Goal: Task Accomplishment & Management: Manage account settings

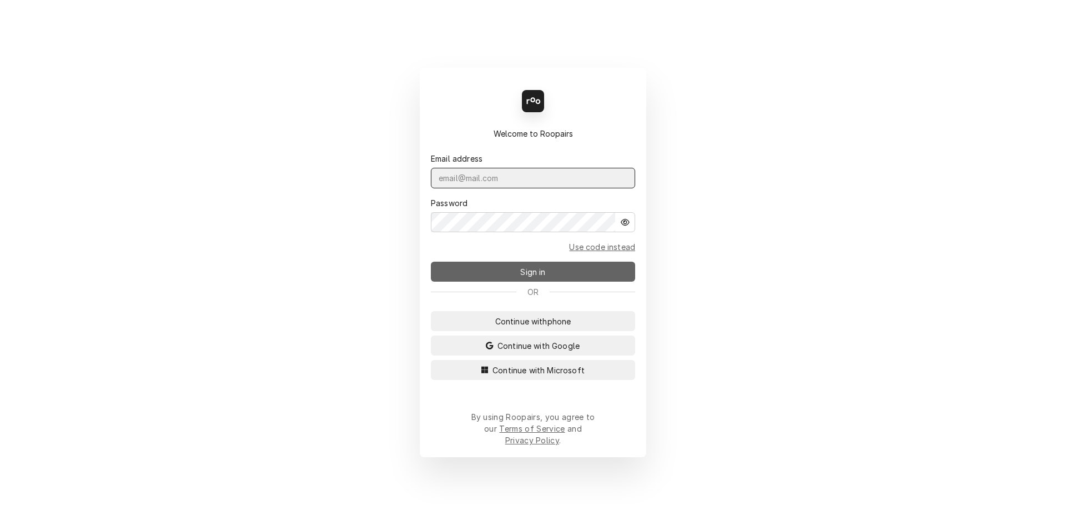
type input "[EMAIL_ADDRESS][DOMAIN_NAME]"
click at [533, 278] on span "Sign in" at bounding box center [532, 272] width 29 height 12
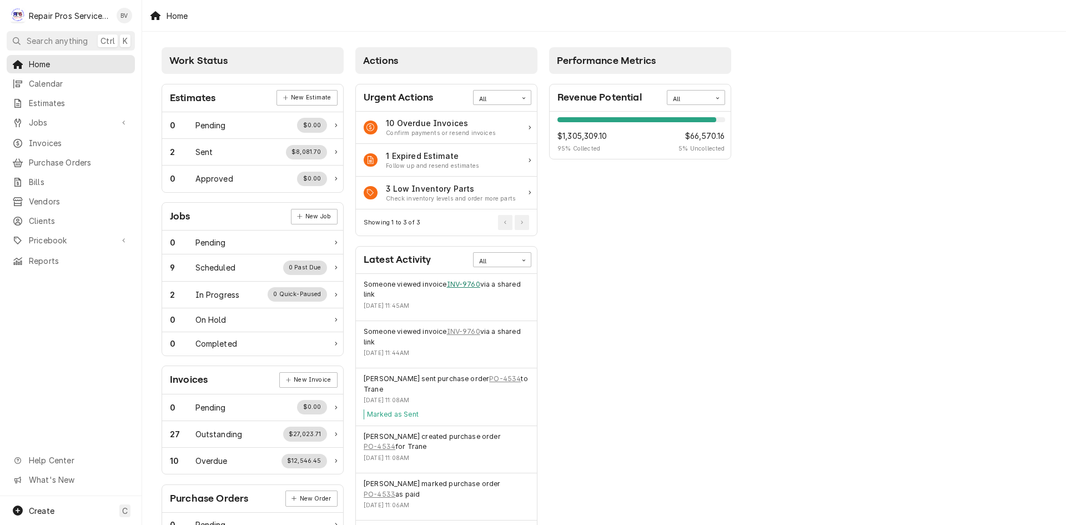
click at [456, 284] on link "INV-9760" at bounding box center [463, 284] width 33 height 10
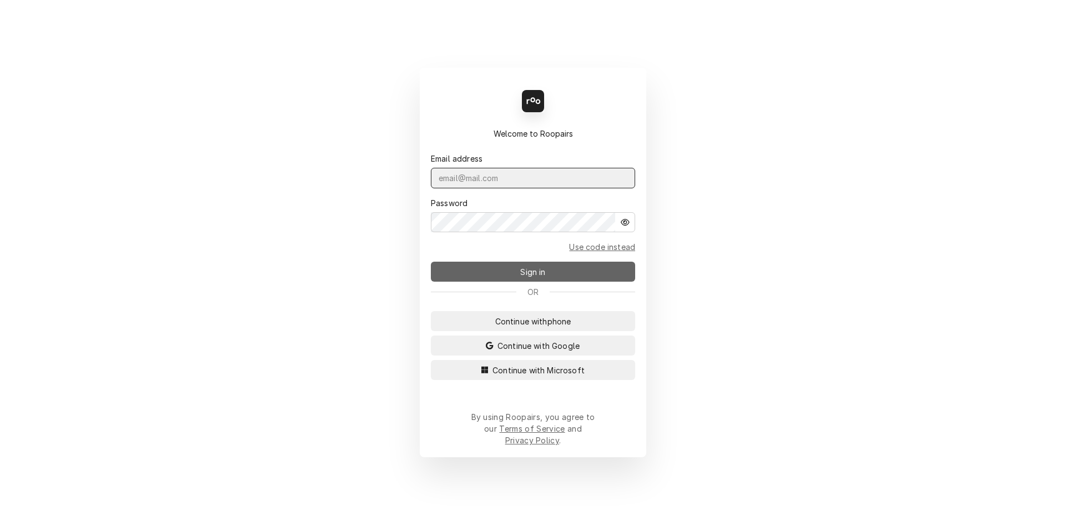
type input "[EMAIL_ADDRESS][DOMAIN_NAME]"
click at [500, 274] on button "Sign in" at bounding box center [533, 271] width 204 height 20
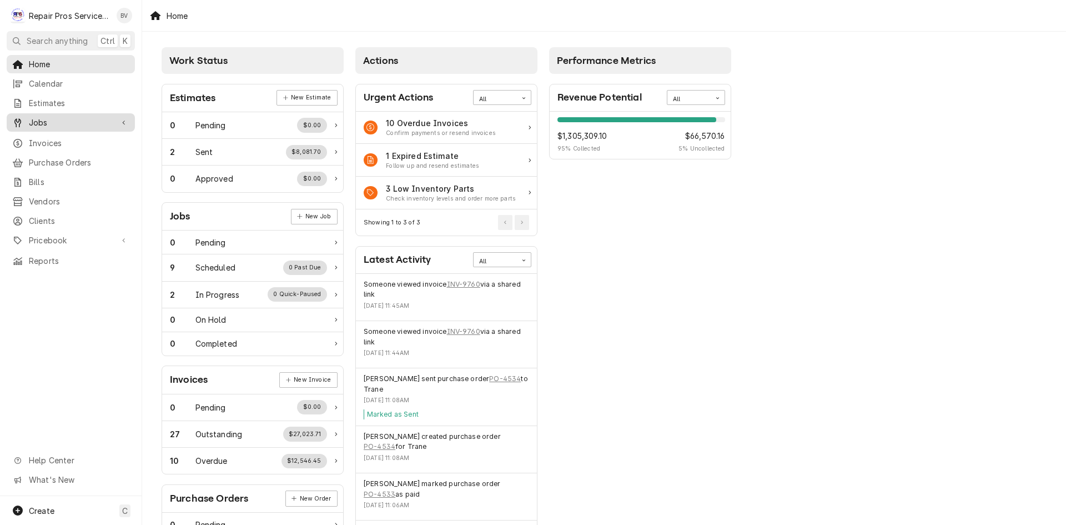
click at [42, 124] on span "Jobs" at bounding box center [71, 123] width 84 height 12
click at [32, 137] on span "Jobs" at bounding box center [79, 142] width 100 height 12
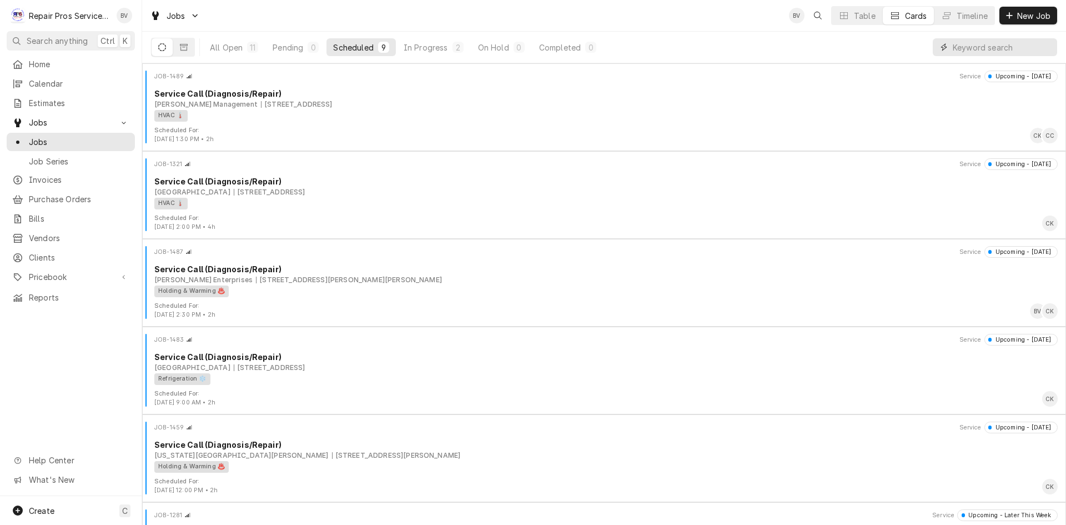
click at [970, 47] on input "Dynamic Content Wrapper" at bounding box center [1001, 47] width 99 height 18
click at [182, 49] on icon "Dynamic Content Wrapper" at bounding box center [184, 47] width 8 height 8
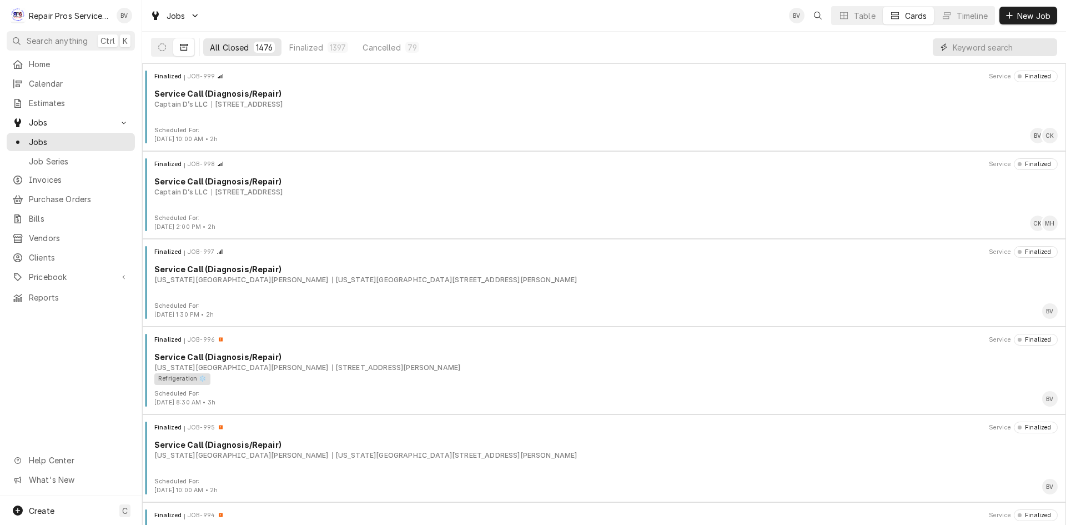
click at [962, 45] on input "Dynamic Content Wrapper" at bounding box center [1001, 47] width 99 height 18
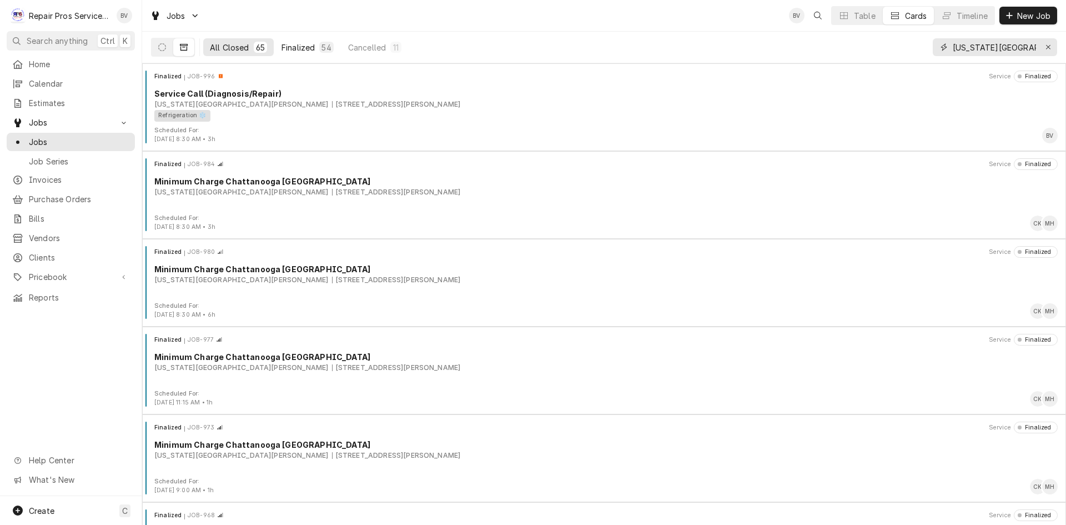
type input "texas roadhouse hami"
click at [305, 52] on div "Finalized" at bounding box center [297, 48] width 33 height 12
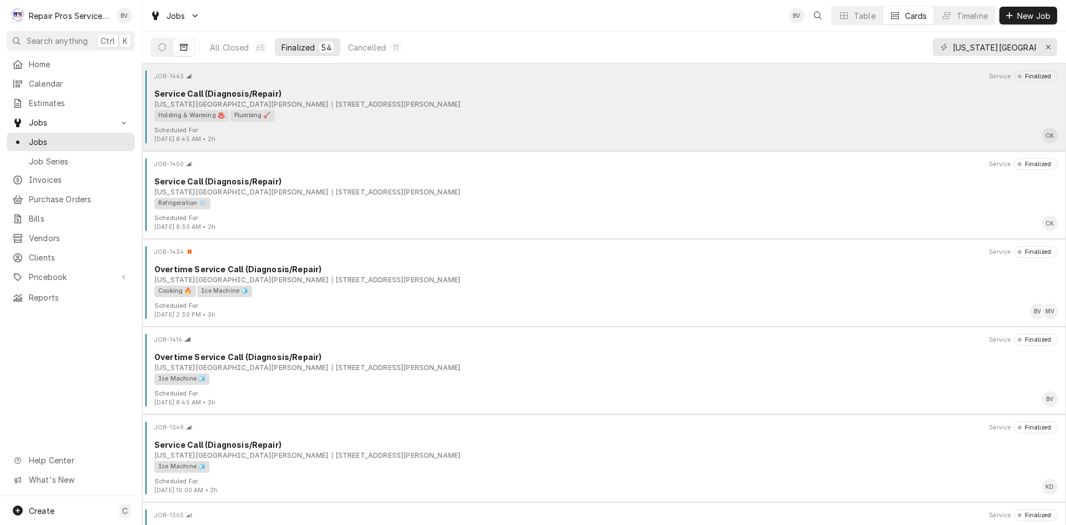
click at [363, 128] on div "Scheduled For: Aug 6th, 2025 - 8:45 AM • 2h CK" at bounding box center [604, 135] width 915 height 18
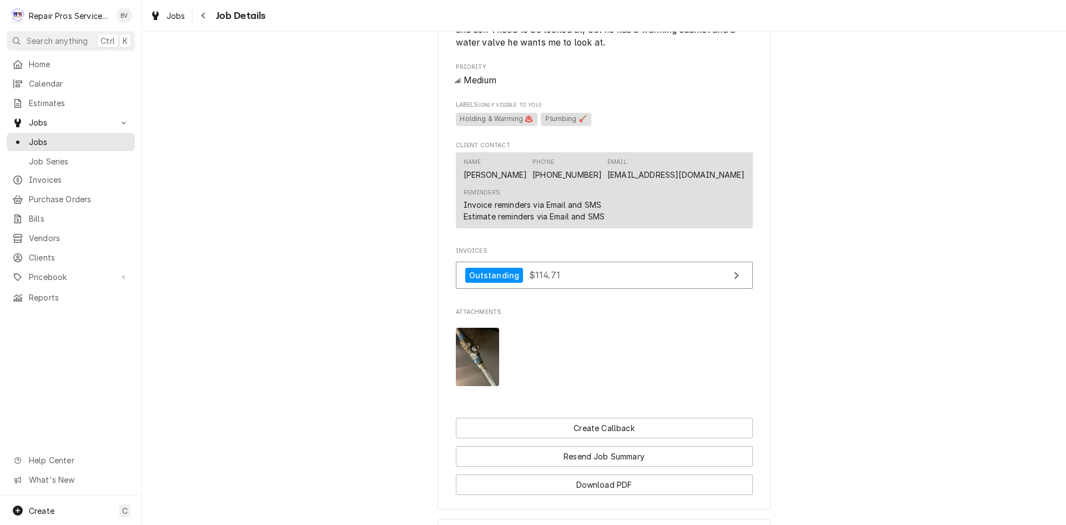
scroll to position [804, 0]
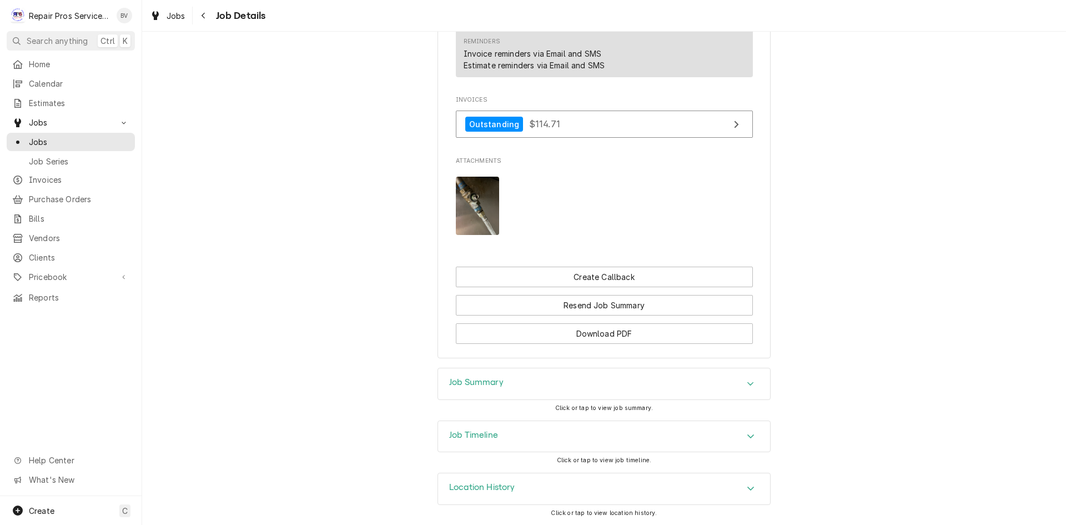
click at [747, 384] on icon "Accordion Header" at bounding box center [750, 383] width 7 height 4
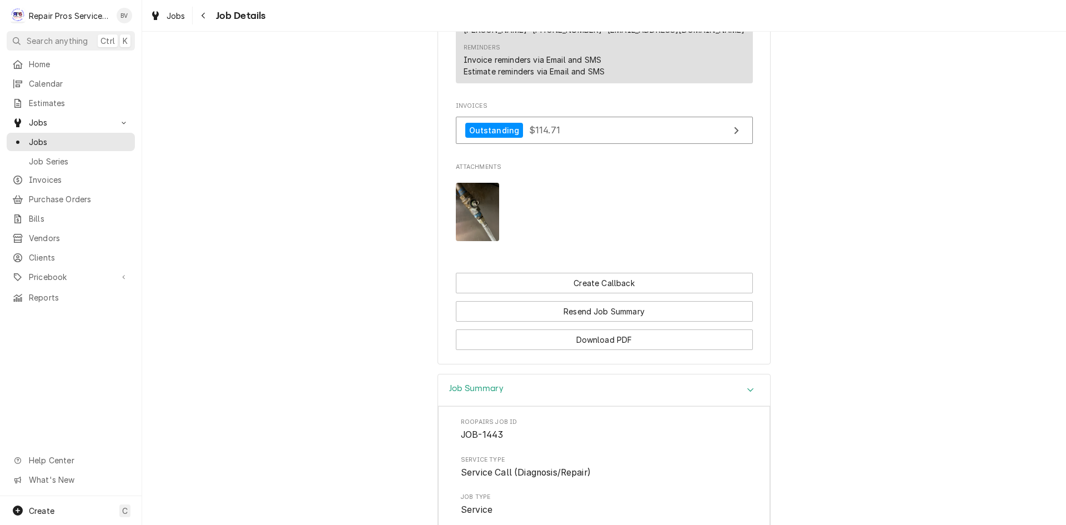
scroll to position [745, 0]
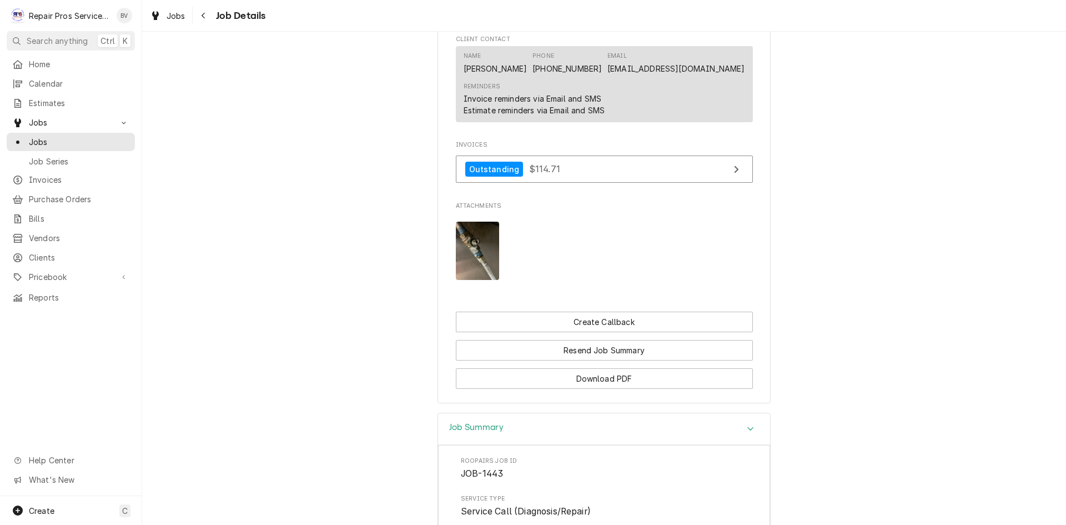
click at [472, 270] on img "Attachments" at bounding box center [478, 250] width 44 height 58
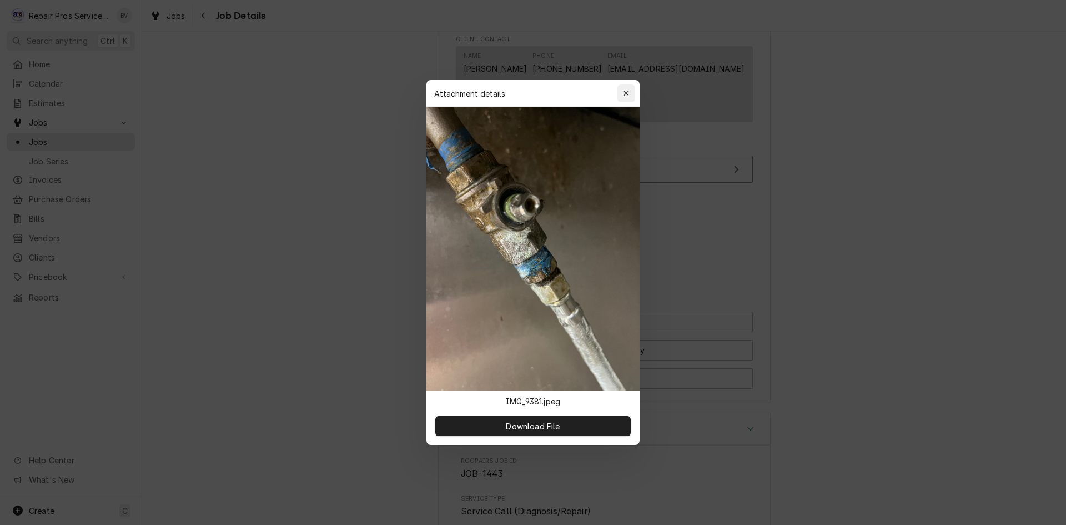
click at [624, 95] on icon "button" at bounding box center [626, 93] width 6 height 8
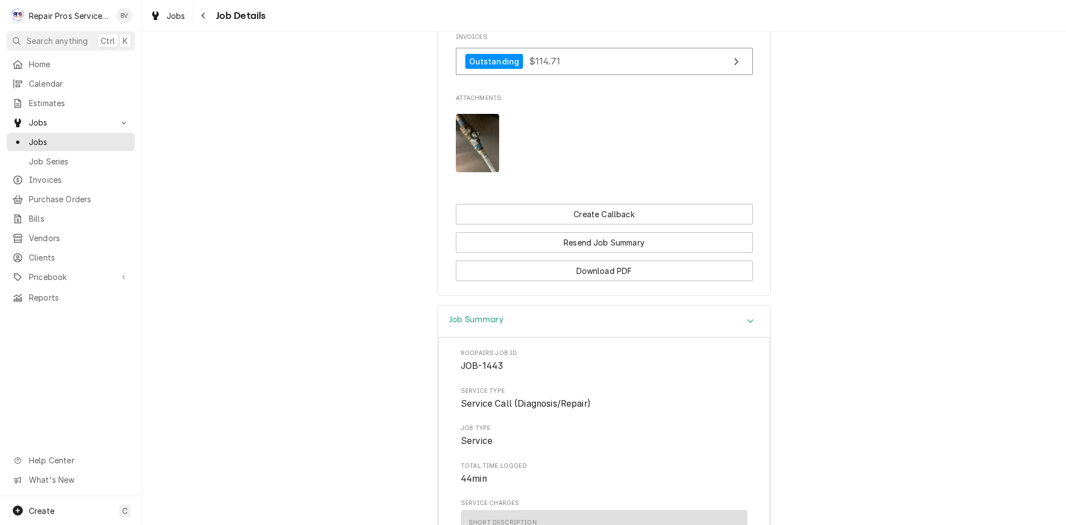
scroll to position [634, 0]
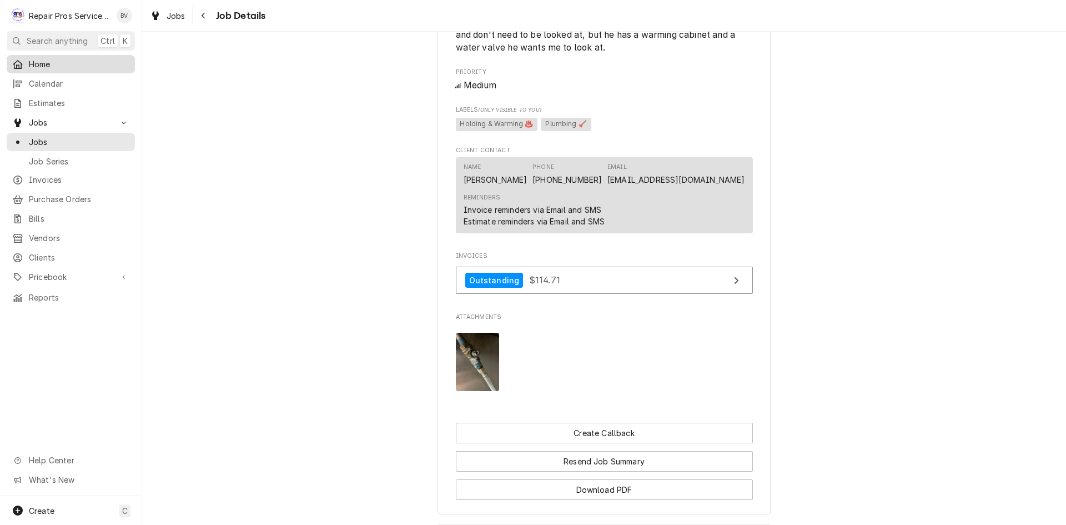
click at [32, 63] on span "Home" at bounding box center [79, 64] width 100 height 12
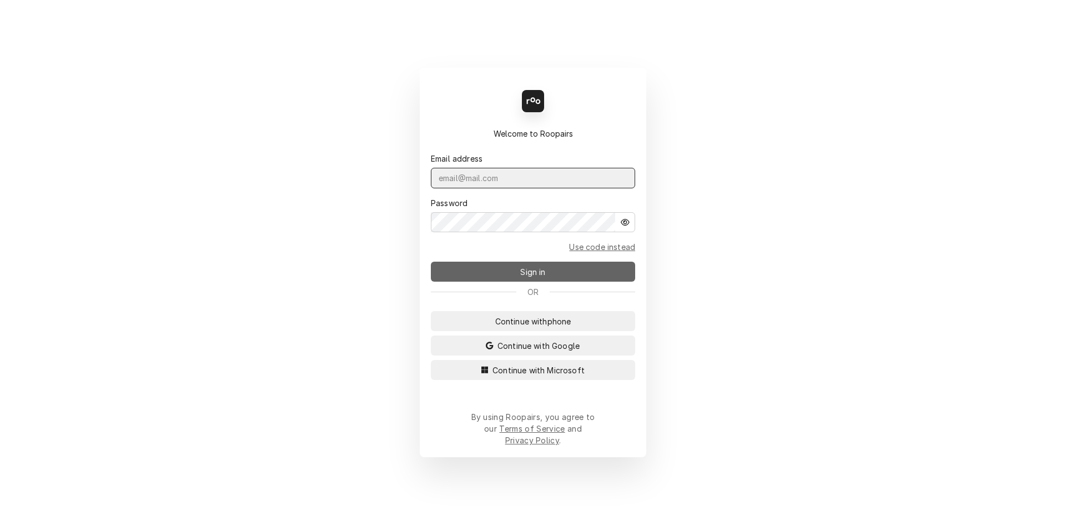
type input "[EMAIL_ADDRESS][DOMAIN_NAME]"
click at [539, 275] on span "Sign in" at bounding box center [532, 272] width 29 height 12
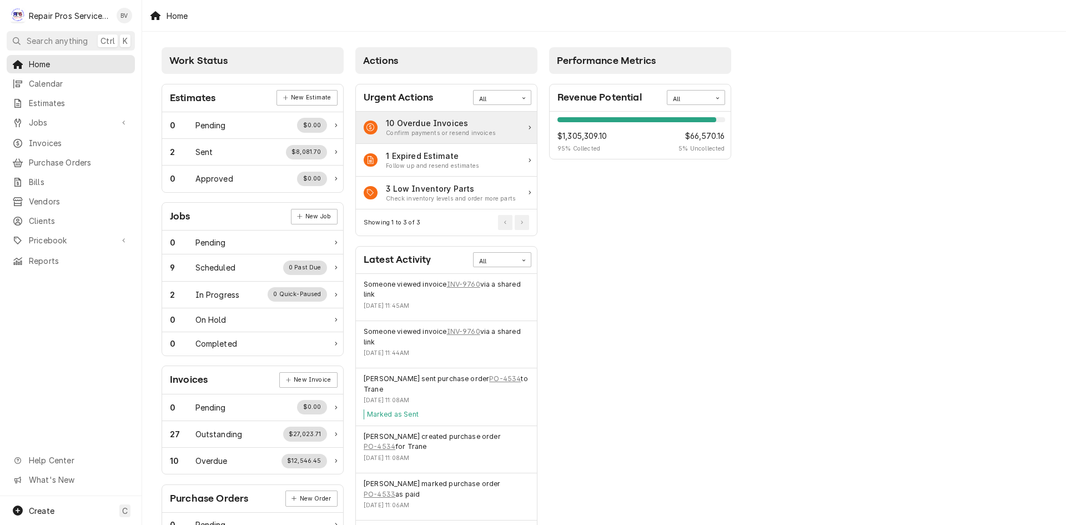
click at [468, 128] on div "10 Overdue Invoices" at bounding box center [441, 123] width 110 height 12
